Goal: Information Seeking & Learning: Learn about a topic

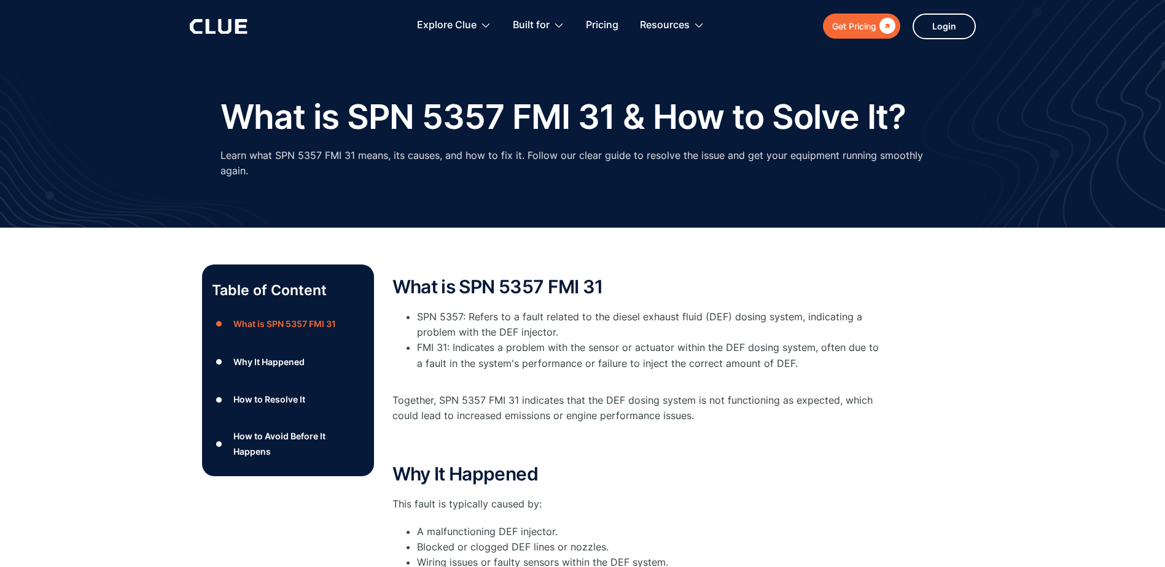
drag, startPoint x: 759, startPoint y: 424, endPoint x: 738, endPoint y: 419, distance: 21.6
click at [738, 419] on div "What is SPN 5357 FMI 31 SPN 5357: Refers to a fault related to the diesel exhau…" at bounding box center [637, 364] width 491 height 175
drag, startPoint x: 738, startPoint y: 419, endPoint x: 601, endPoint y: 202, distance: 256.4
click at [738, 419] on p "Together, SPN 5357 FMI 31 indicates that the DEF dosing system is not functioni…" at bounding box center [637, 408] width 491 height 31
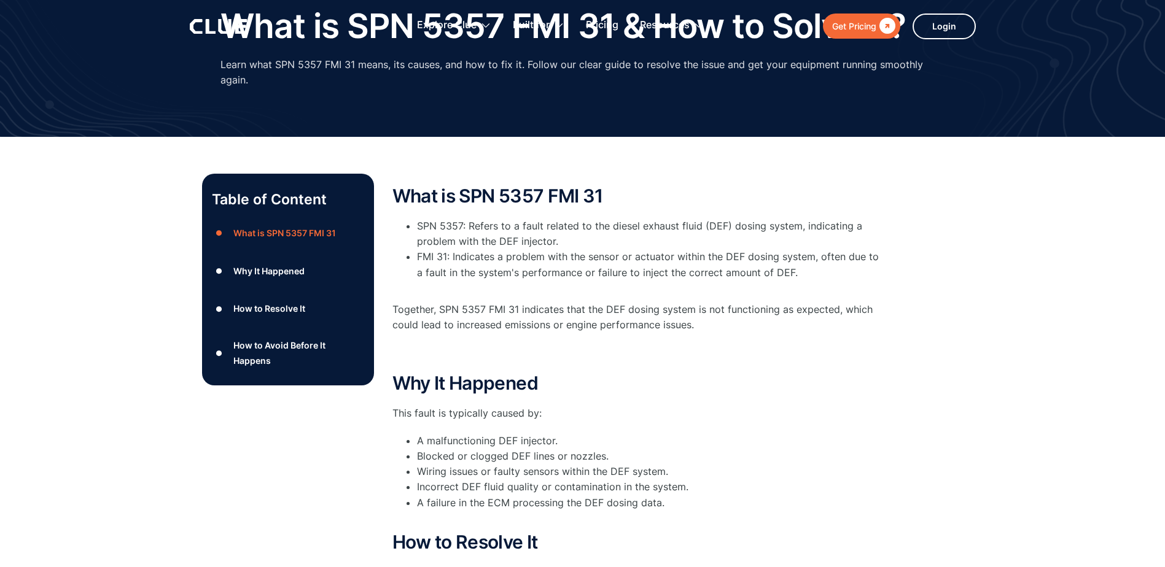
scroll to position [184, 0]
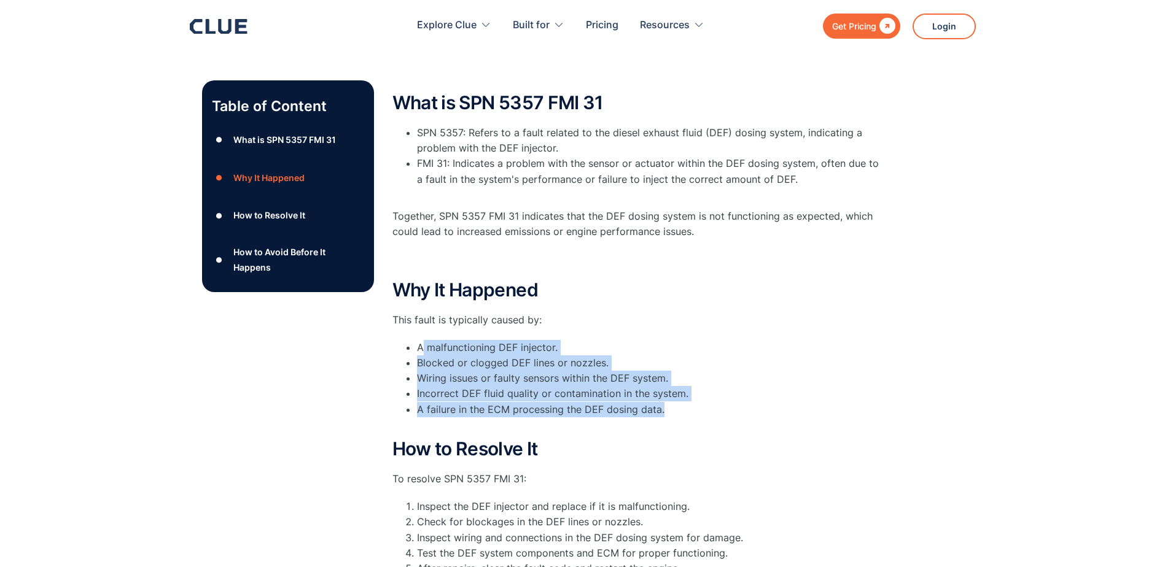
drag, startPoint x: 422, startPoint y: 346, endPoint x: 703, endPoint y: 412, distance: 289.0
click at [703, 412] on ul "A malfunctioning DEF injector. Blocked or clogged DEF lines or nozzles. Wiring …" at bounding box center [637, 386] width 491 height 93
click at [703, 412] on li "A failure in the ECM processing the DEF dosing data." at bounding box center [650, 417] width 467 height 31
drag, startPoint x: 706, startPoint y: 412, endPoint x: 391, endPoint y: 283, distance: 340.7
click at [391, 283] on div "Table of Content ● What is SPN 5357 FMI 31 ● Why It Happened ● How to Resolve I…" at bounding box center [583, 415] width 762 height 671
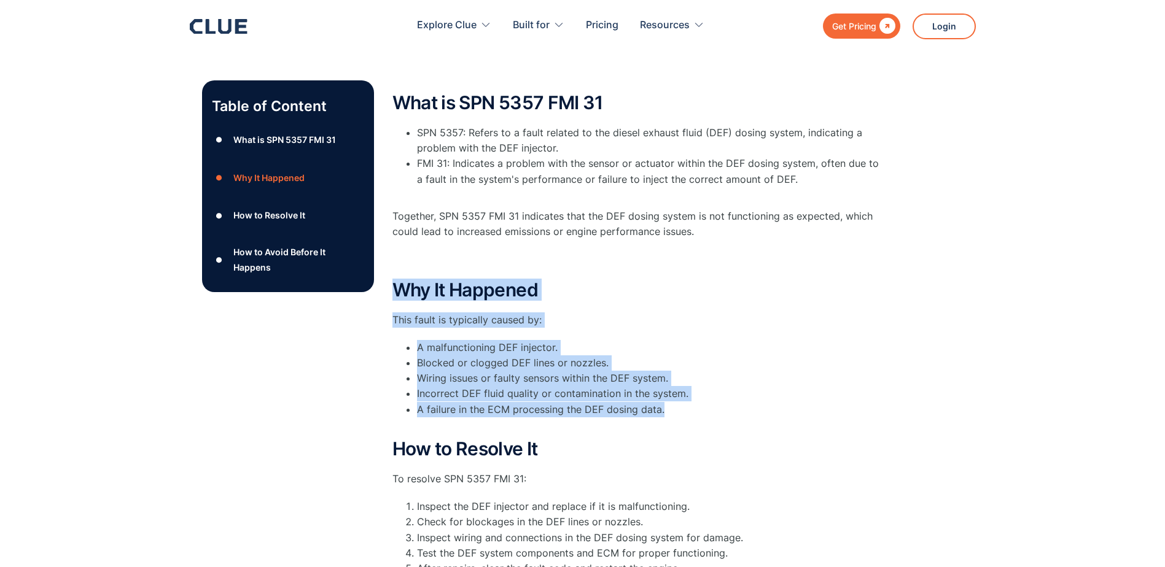
click at [391, 283] on div "Table of Content ● What is SPN 5357 FMI 31 ● Why It Happened ● How to Resolve I…" at bounding box center [583, 415] width 762 height 671
drag, startPoint x: 391, startPoint y: 283, endPoint x: 703, endPoint y: 405, distance: 335.3
click at [703, 405] on div "Table of Content ● What is SPN 5357 FMI 31 ● Why It Happened ● How to Resolve I…" at bounding box center [583, 415] width 762 height 671
click at [703, 405] on li "A failure in the ECM processing the DEF dosing data." at bounding box center [650, 417] width 467 height 31
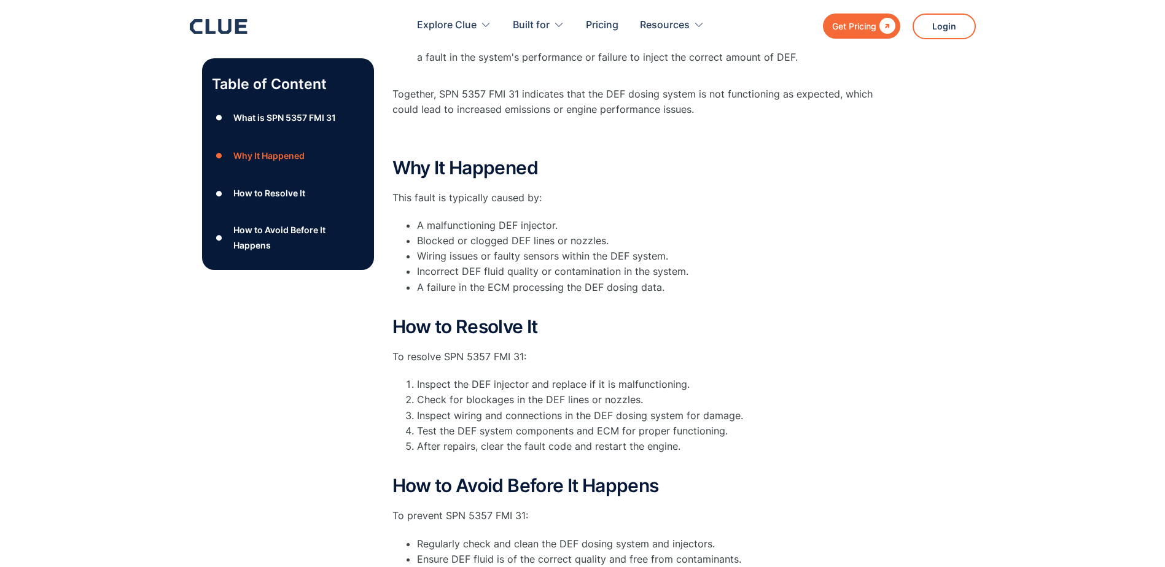
scroll to position [307, 0]
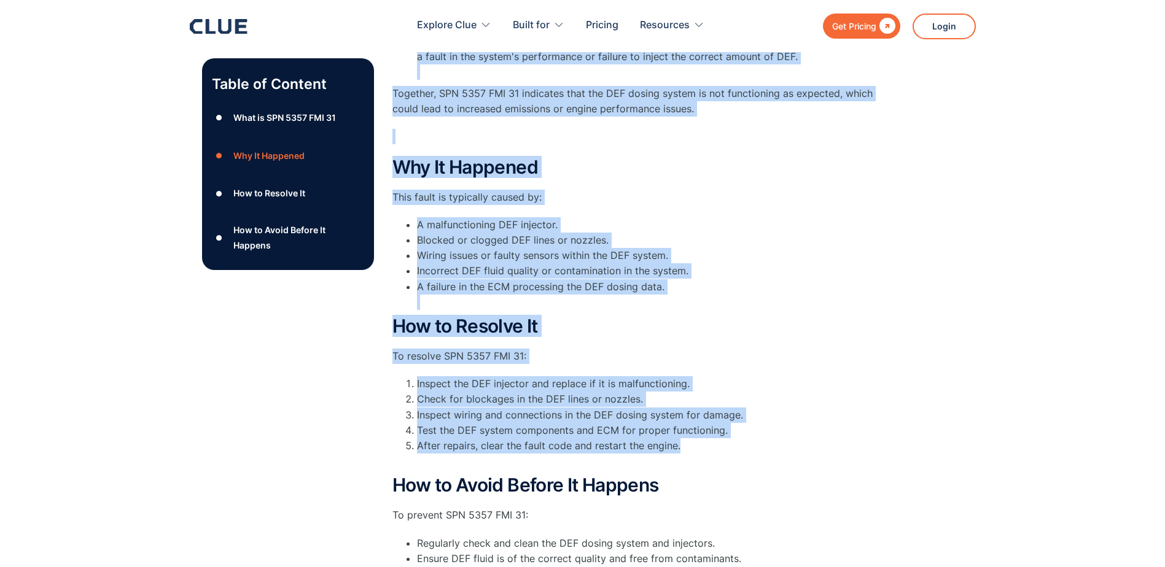
drag, startPoint x: 722, startPoint y: 448, endPoint x: 382, endPoint y: 326, distance: 361.0
click at [382, 326] on div "Table of Content ● What is SPN 5357 FMI 31 ● Why It Happened ● How to Resolve I…" at bounding box center [583, 293] width 762 height 671
drag, startPoint x: 369, startPoint y: 321, endPoint x: 736, endPoint y: 452, distance: 390.5
click at [736, 452] on div "Table of Content ● What is SPN 5357 FMI 31 ● Why It Happened ● How to Resolve I…" at bounding box center [583, 293] width 762 height 671
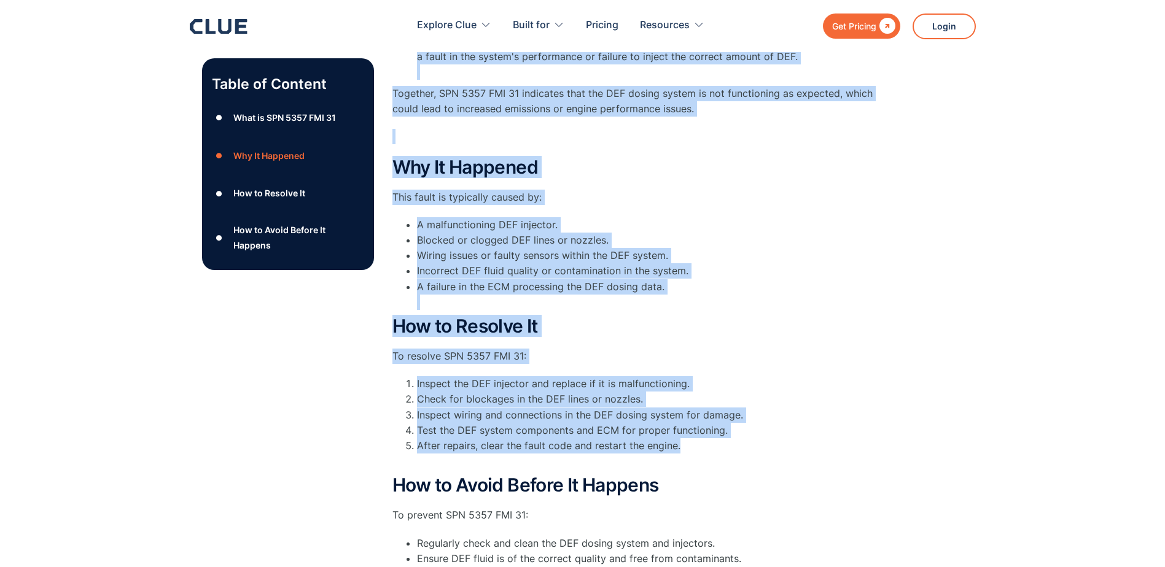
click at [736, 452] on li "After repairs, clear the fault code and restart the engine." at bounding box center [650, 454] width 467 height 31
drag, startPoint x: 754, startPoint y: 452, endPoint x: 375, endPoint y: 322, distance: 400.5
click at [375, 322] on div "Table of Content ● What is SPN 5357 FMI 31 ● Why It Happened ● How to Resolve I…" at bounding box center [583, 293] width 762 height 671
drag, startPoint x: 354, startPoint y: 318, endPoint x: 722, endPoint y: 450, distance: 390.3
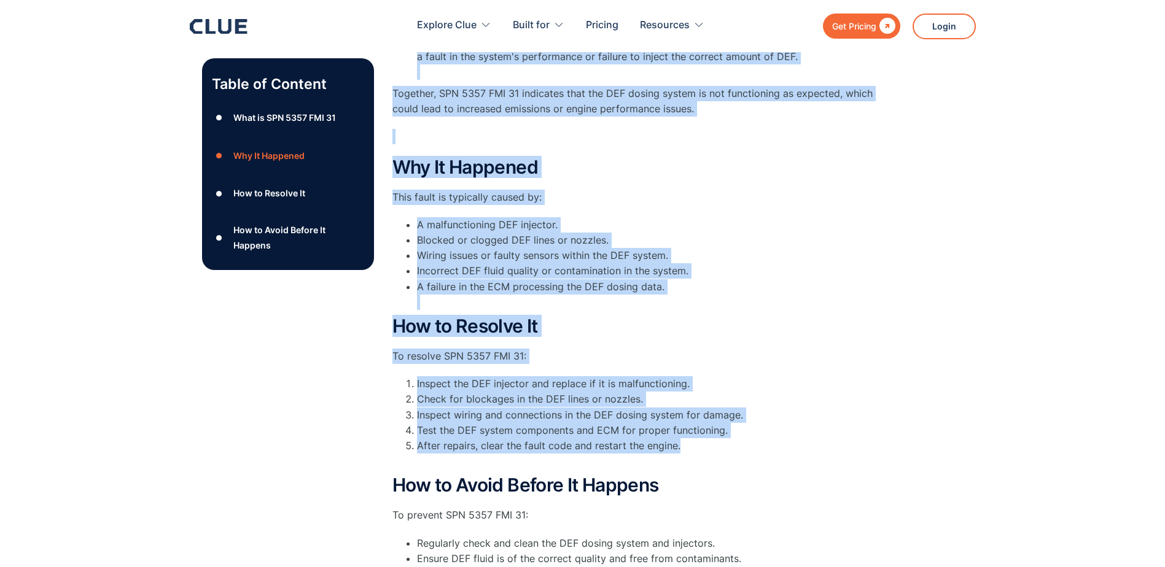
click at [722, 450] on div "Table of Content ● What is SPN 5357 FMI 31 ● Why It Happened ● How to Resolve I…" at bounding box center [583, 293] width 762 height 671
click at [722, 450] on li "After repairs, clear the fault code and restart the engine." at bounding box center [650, 454] width 467 height 31
drag, startPoint x: 751, startPoint y: 453, endPoint x: 356, endPoint y: 306, distance: 421.3
click at [356, 306] on div "Table of Content ● What is SPN 5357 FMI 31 ● Why It Happened ● How to Resolve I…" at bounding box center [583, 293] width 762 height 671
drag, startPoint x: 356, startPoint y: 306, endPoint x: 367, endPoint y: 319, distance: 16.6
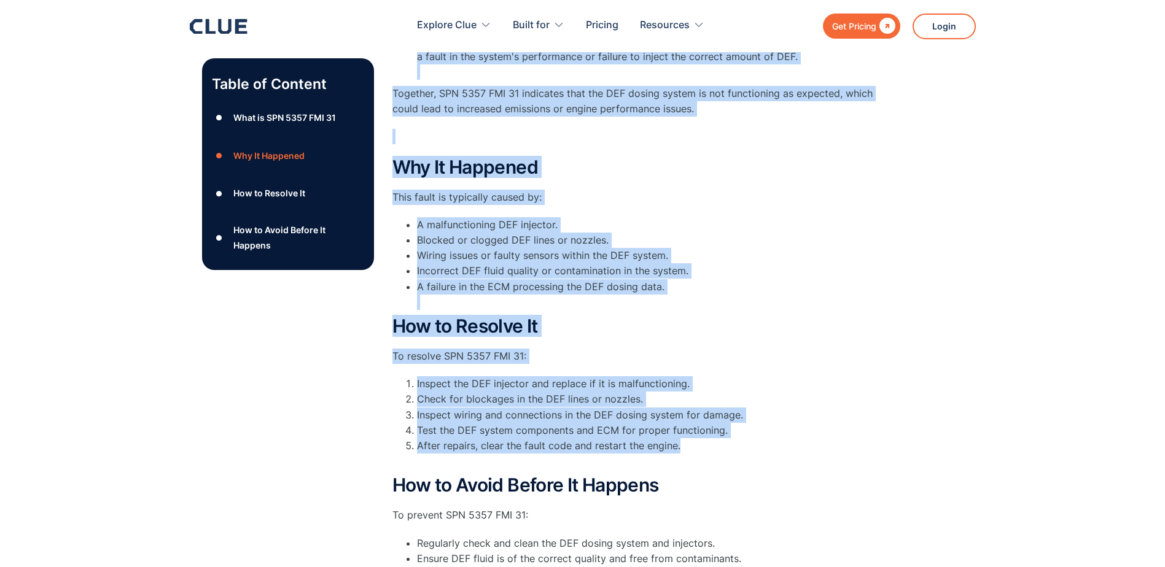
click at [366, 317] on div "Table of Content ● What is SPN 5357 FMI 31 ● Why It Happened ● How to Resolve I…" at bounding box center [288, 293] width 172 height 671
drag, startPoint x: 367, startPoint y: 323, endPoint x: 713, endPoint y: 455, distance: 370.1
click at [713, 455] on div "Table of Content ● What is SPN 5357 FMI 31 ● Why It Happened ● How to Resolve I…" at bounding box center [583, 293] width 762 height 671
click at [713, 455] on li "After repairs, clear the fault code and restart the engine." at bounding box center [650, 454] width 467 height 31
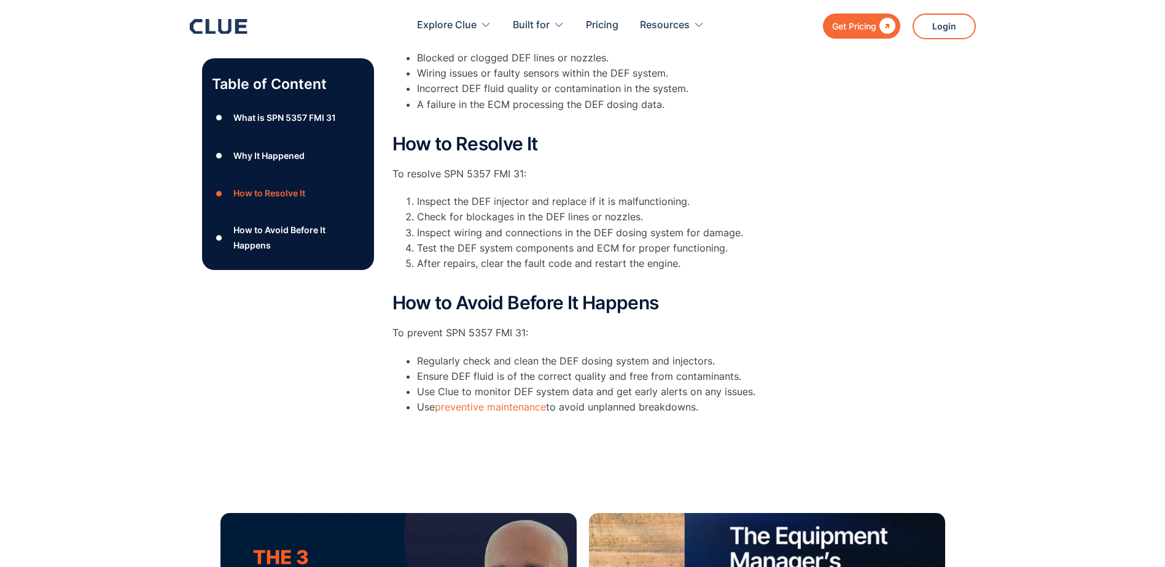
scroll to position [614, 0]
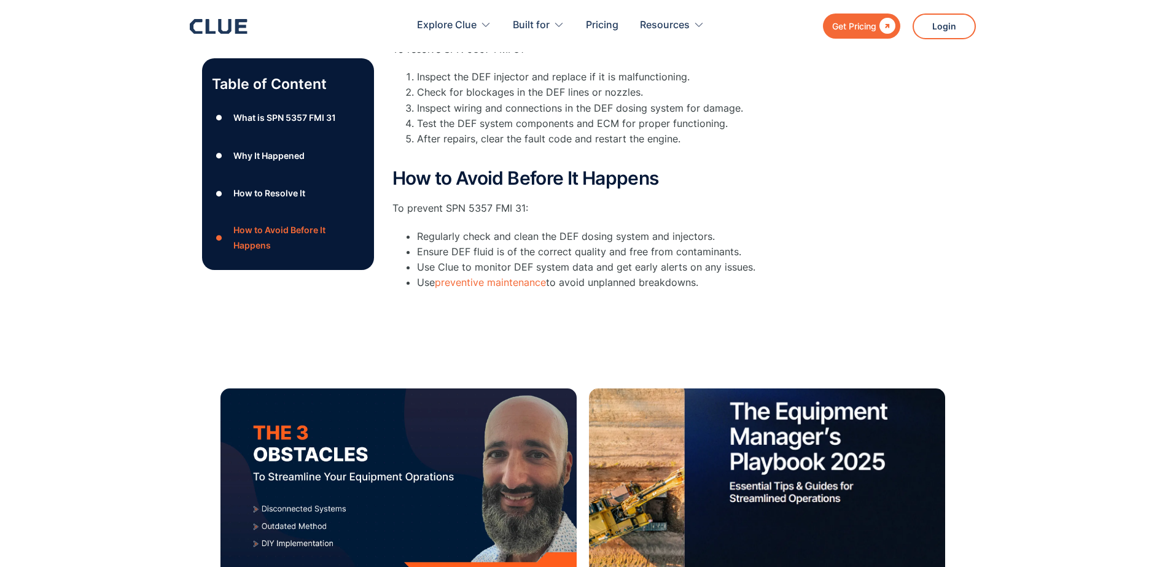
click at [744, 283] on li "Use preventive maintenance to avoid unplanned breakdowns." at bounding box center [650, 282] width 467 height 15
drag, startPoint x: 757, startPoint y: 285, endPoint x: 746, endPoint y: 284, distance: 11.7
click at [746, 284] on li "Use preventive maintenance to avoid unplanned breakdowns." at bounding box center [650, 282] width 467 height 15
click at [743, 282] on li "Use preventive maintenance to avoid unplanned breakdowns." at bounding box center [650, 282] width 467 height 15
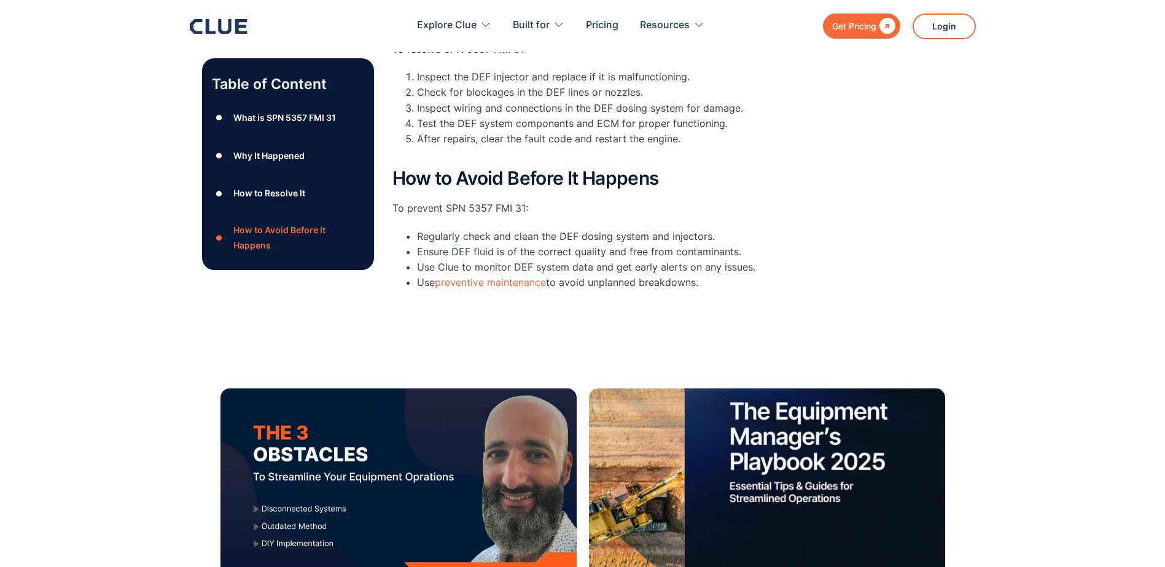
drag, startPoint x: 738, startPoint y: 277, endPoint x: 755, endPoint y: 279, distance: 17.4
click at [755, 279] on li "Use preventive maintenance to avoid unplanned breakdowns." at bounding box center [650, 282] width 467 height 15
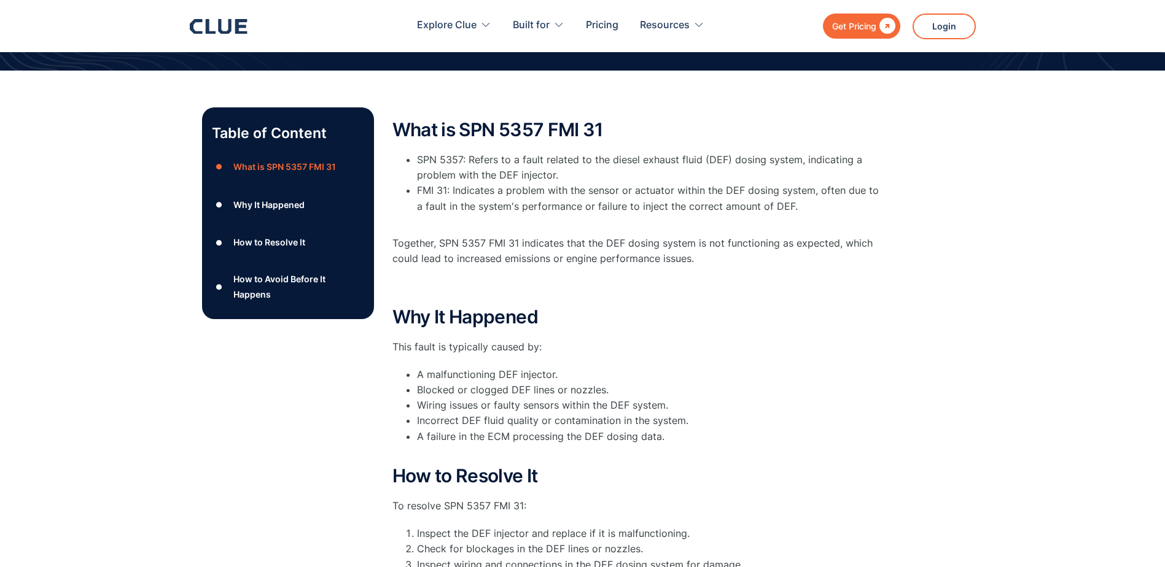
scroll to position [184, 0]
